Goal: Feedback & Contribution: Submit feedback/report problem

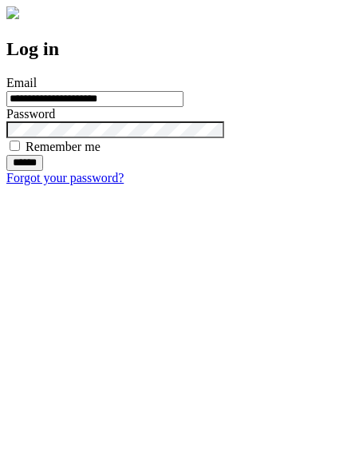
type input "**********"
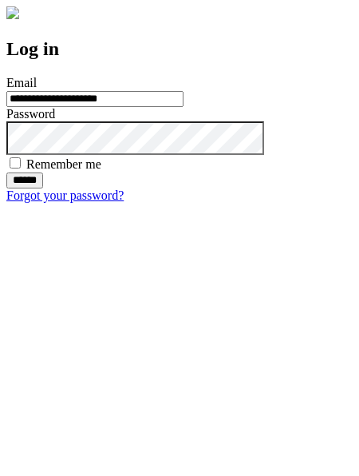
click at [43, 188] on input "******" at bounding box center [24, 180] width 37 height 16
